Goal: Obtain resource: Download file/media

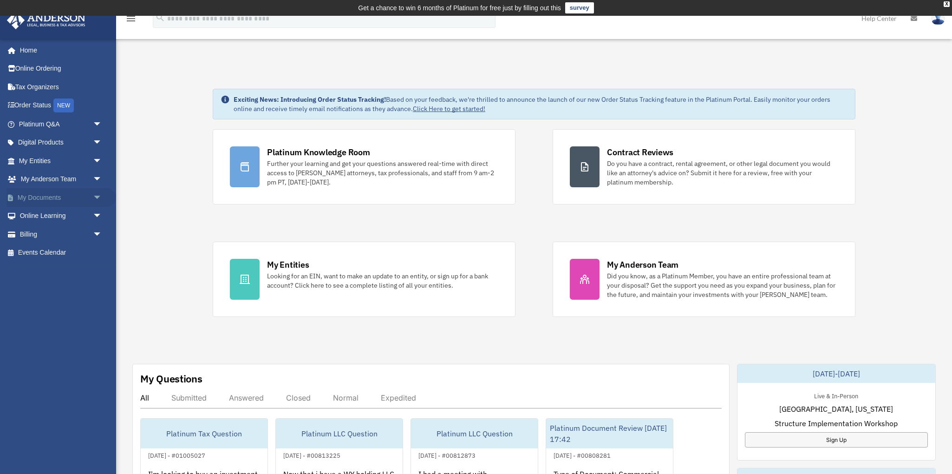
click at [93, 197] on span "arrow_drop_down" at bounding box center [102, 197] width 19 height 19
click at [101, 287] on span "arrow_drop_down" at bounding box center [102, 289] width 19 height 19
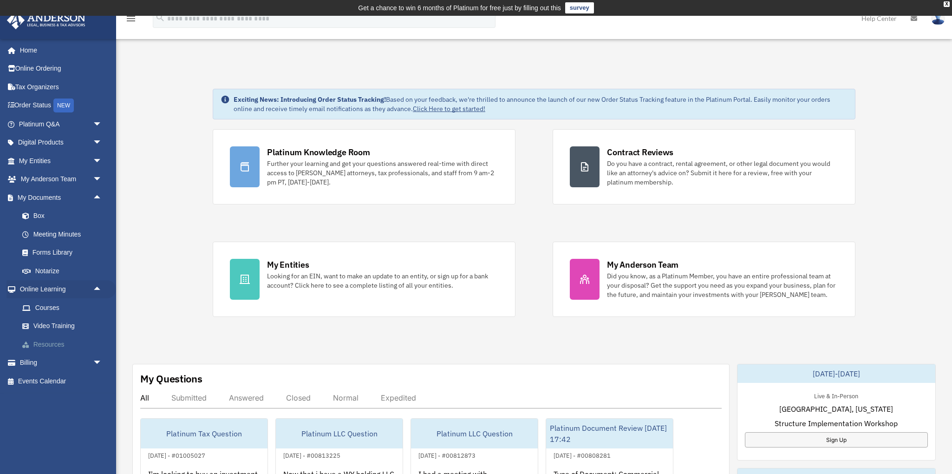
click at [64, 345] on link "Resources" at bounding box center [64, 344] width 103 height 19
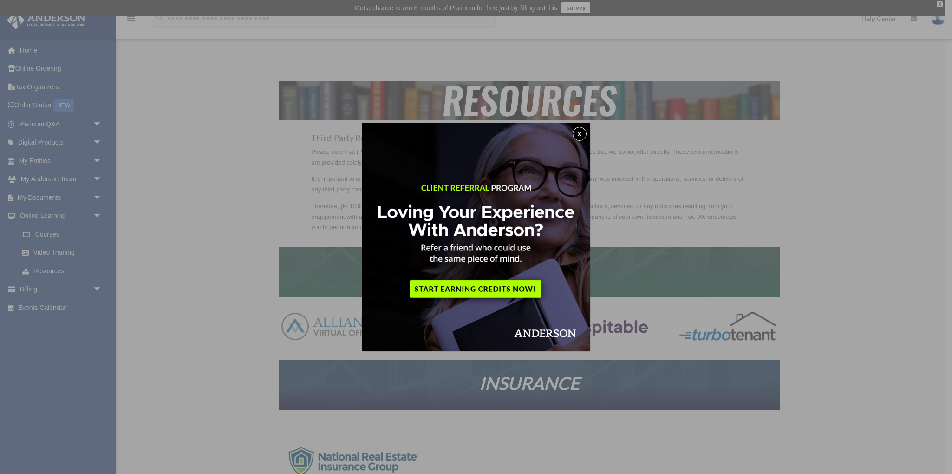
click at [580, 133] on button "x" at bounding box center [580, 134] width 14 height 14
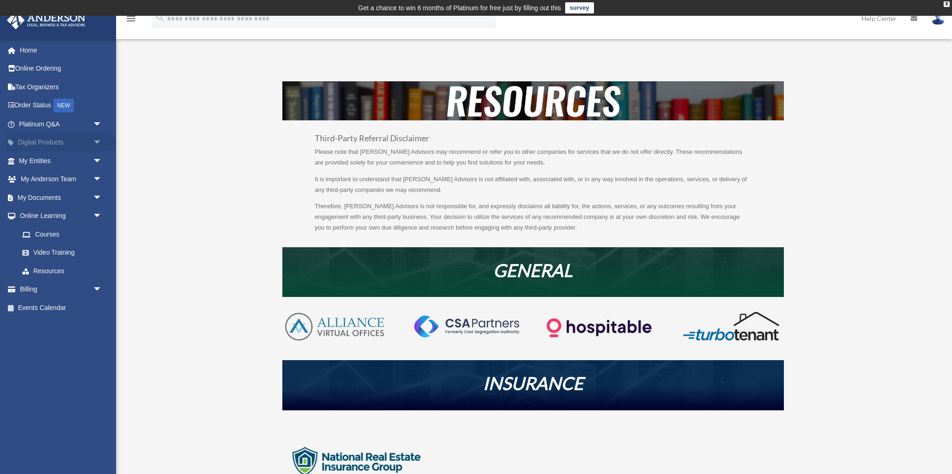
click at [97, 145] on span "arrow_drop_down" at bounding box center [102, 142] width 19 height 19
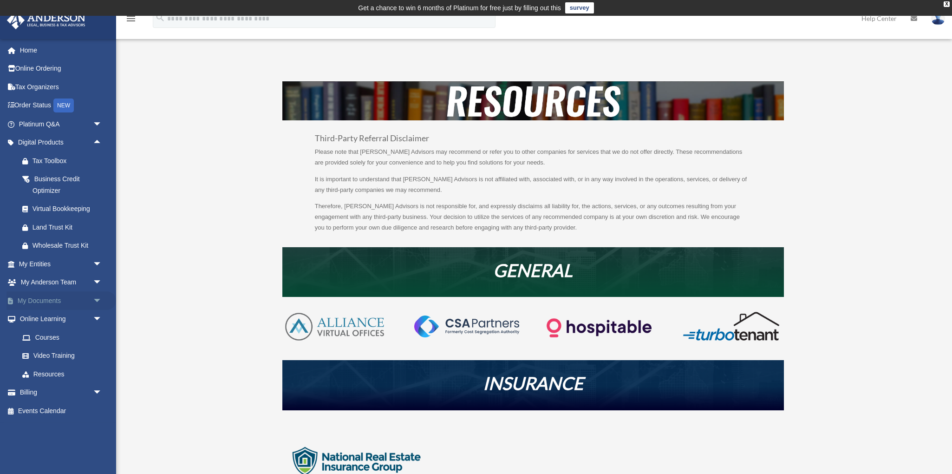
click at [97, 299] on span "arrow_drop_down" at bounding box center [102, 300] width 19 height 19
click at [65, 355] on link "Forms Library" at bounding box center [64, 355] width 103 height 19
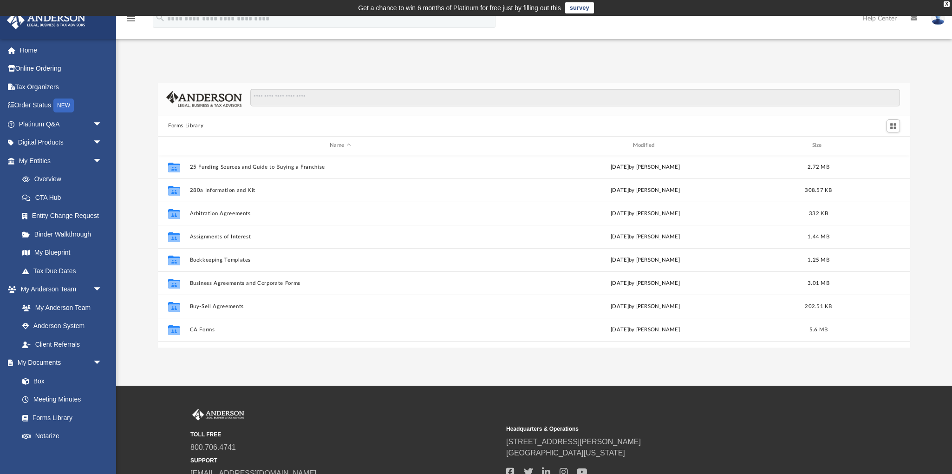
scroll to position [211, 752]
click at [944, 4] on div "X" at bounding box center [947, 4] width 6 height 6
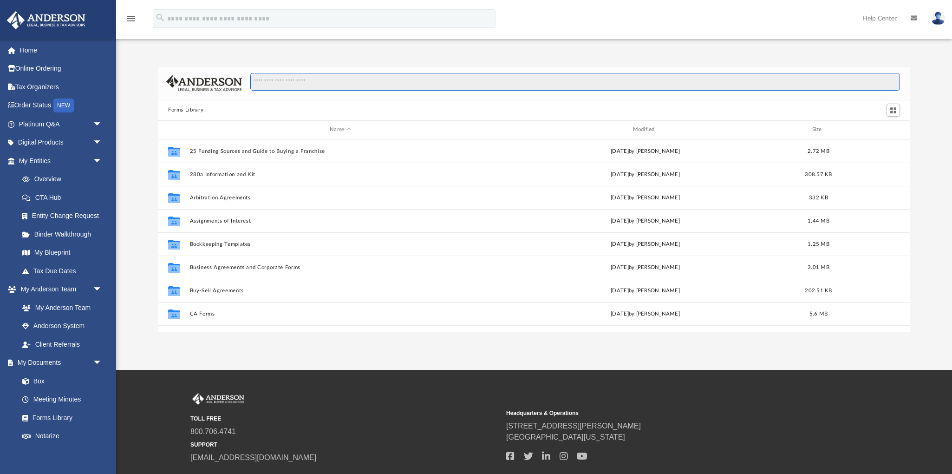
click at [277, 79] on input "Search files and folders" at bounding box center [575, 82] width 650 height 18
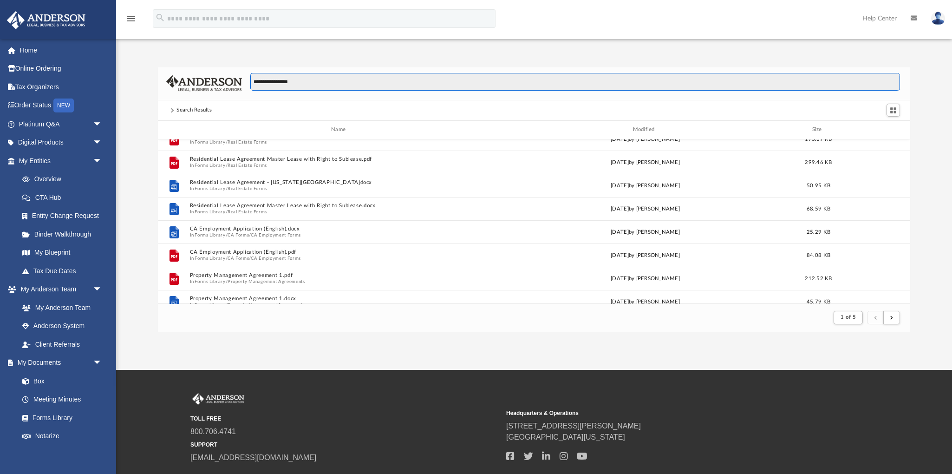
scroll to position [0, 0]
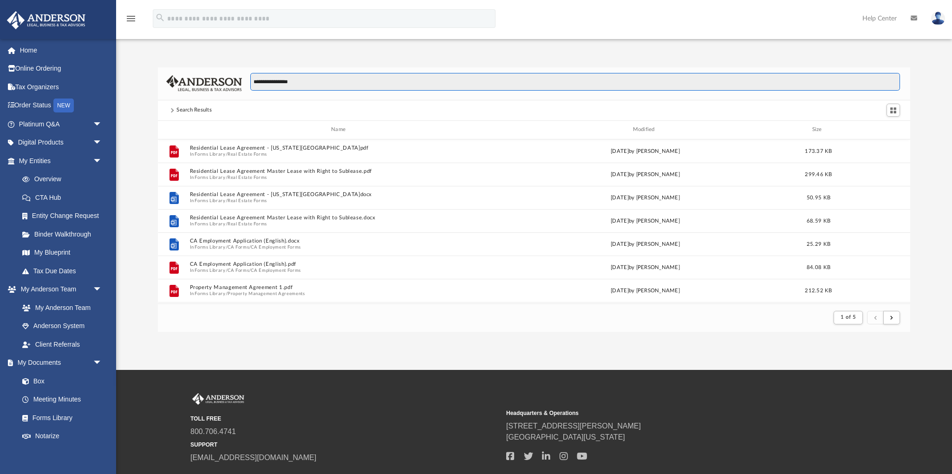
click at [312, 80] on input "**********" at bounding box center [575, 82] width 650 height 18
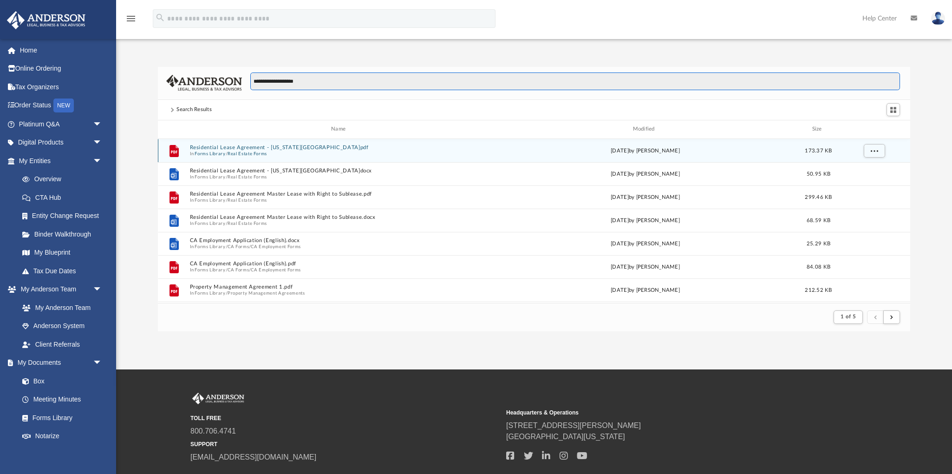
type input "**********"
click at [263, 153] on button "Real Estate Forms" at bounding box center [247, 153] width 39 height 6
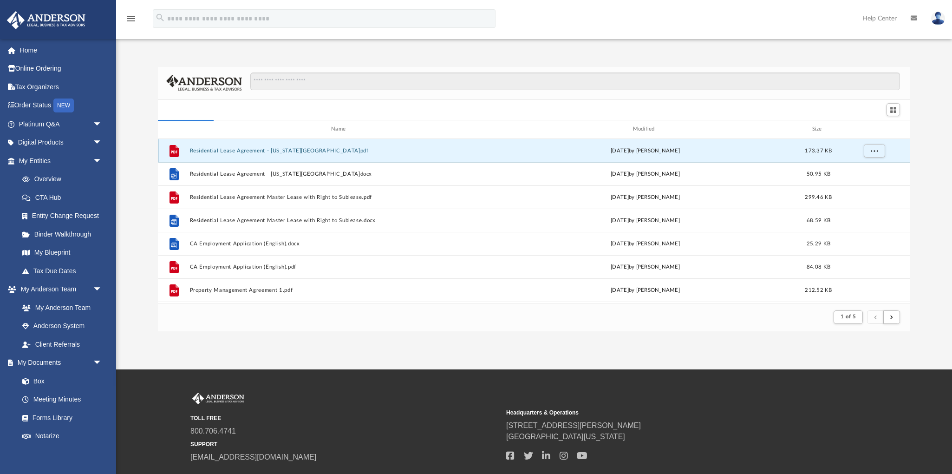
click at [259, 152] on button "Residential Lease Agreement - [US_STATE][GEOGRAPHIC_DATA]pdf" at bounding box center [340, 150] width 301 height 6
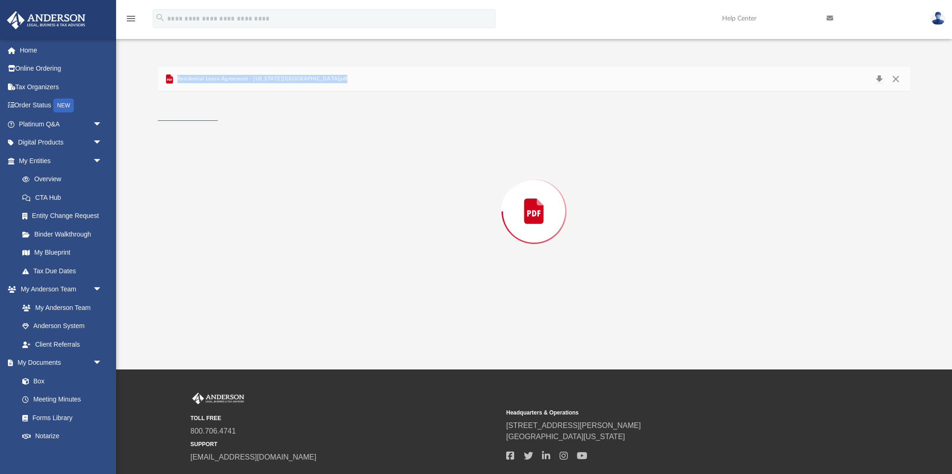
click at [259, 152] on div "Preview" at bounding box center [534, 211] width 752 height 240
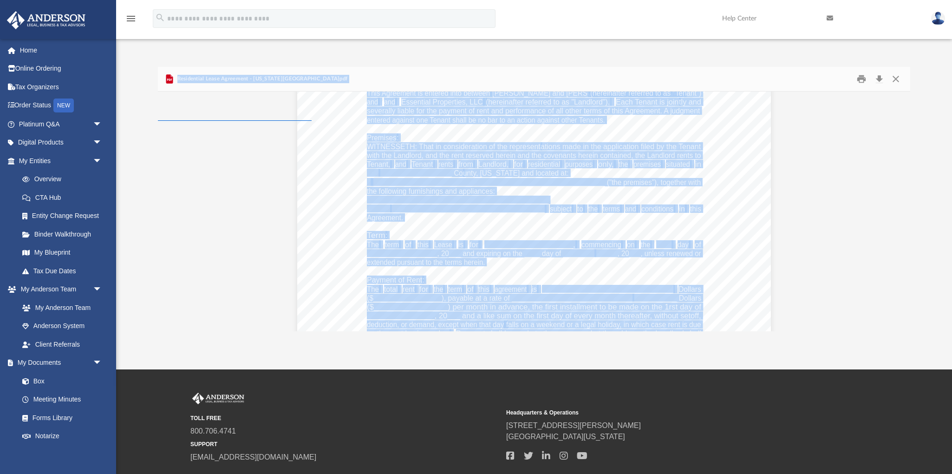
scroll to position [0, 0]
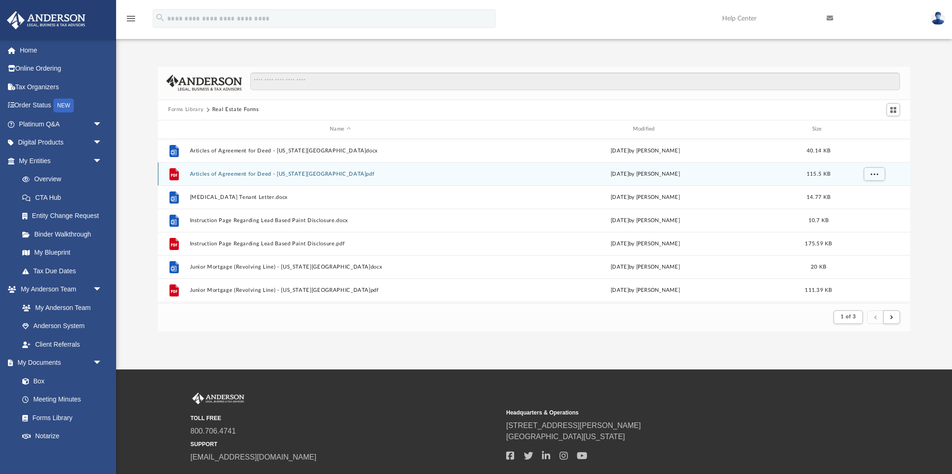
click at [317, 175] on button "Articles of Agreement for Deed - [US_STATE][GEOGRAPHIC_DATA]pdf" at bounding box center [340, 173] width 301 height 6
